Goal: Check status: Check status

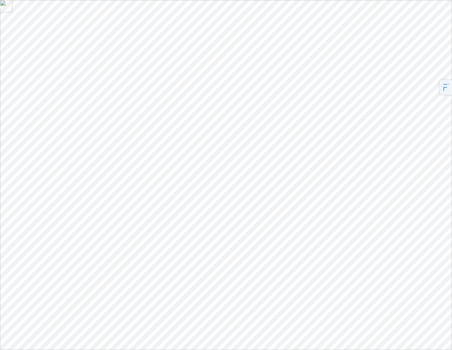
click at [32, 151] on link "Dashboard" at bounding box center [29, 153] width 29 height 5
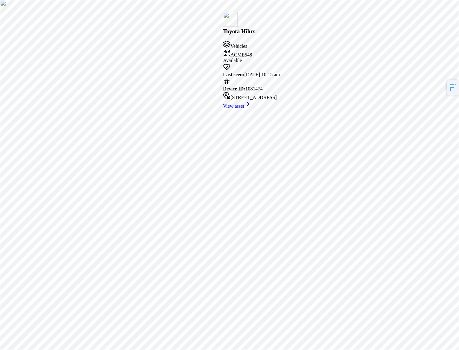
drag, startPoint x: 257, startPoint y: 53, endPoint x: 323, endPoint y: 51, distance: 65.8
click at [280, 63] on div "Last seen: [DATE] 10:15 am" at bounding box center [251, 70] width 57 height 14
click at [252, 103] on link "View asset" at bounding box center [237, 105] width 29 height 5
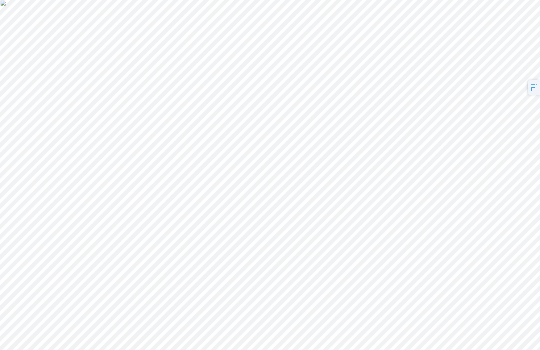
drag, startPoint x: 453, startPoint y: 124, endPoint x: 393, endPoint y: 125, distance: 60.8
